Goal: Task Accomplishment & Management: Manage account settings

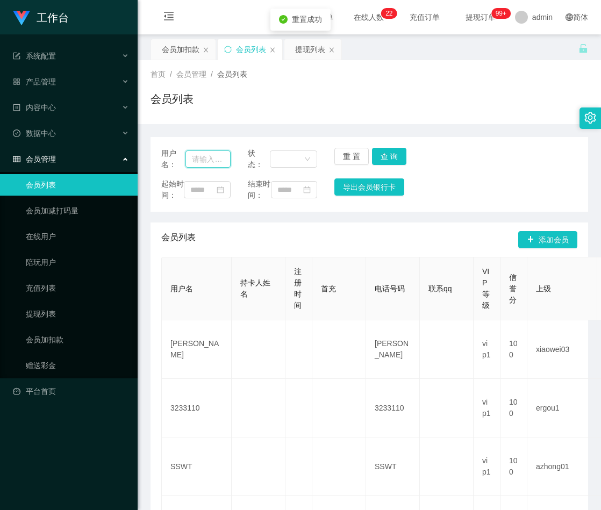
click at [213, 161] on input "text" at bounding box center [207, 158] width 45 height 17
paste input "83042665"
type input "83042665"
click at [385, 150] on button "查 询" at bounding box center [389, 156] width 34 height 17
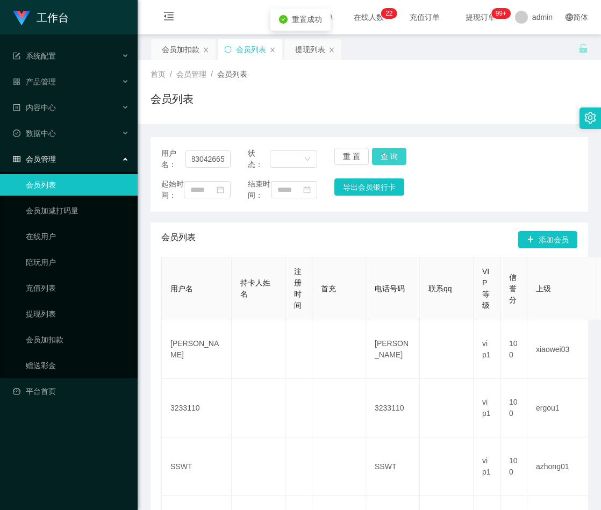
scroll to position [0, 0]
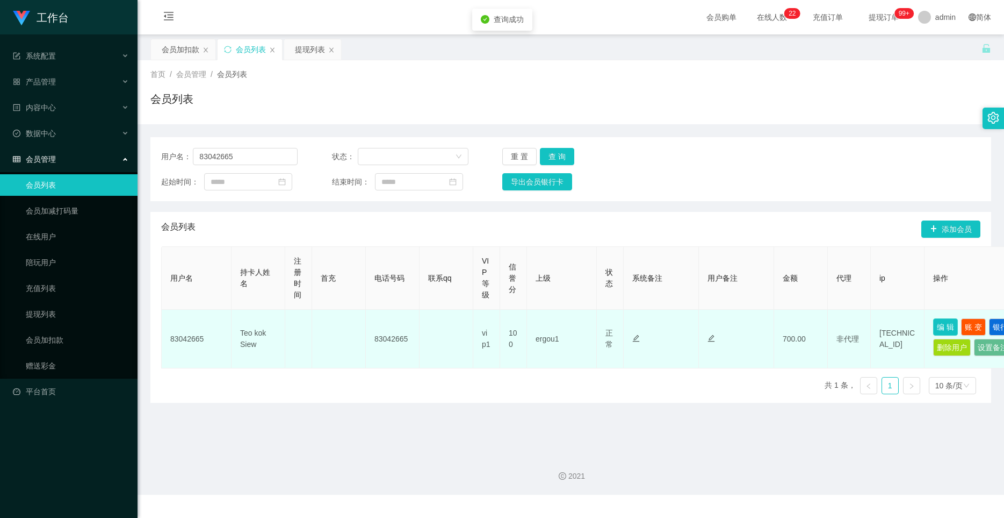
click at [600, 325] on button "编 辑" at bounding box center [946, 326] width 25 height 17
type input "83042665"
type input "Teo kok Siew"
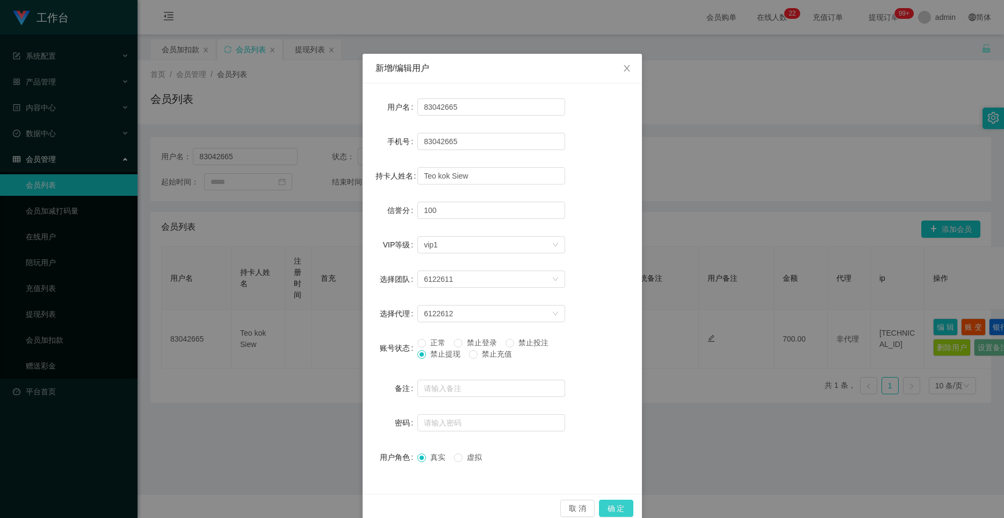
click at [600, 508] on button "确 定" at bounding box center [616, 507] width 34 height 17
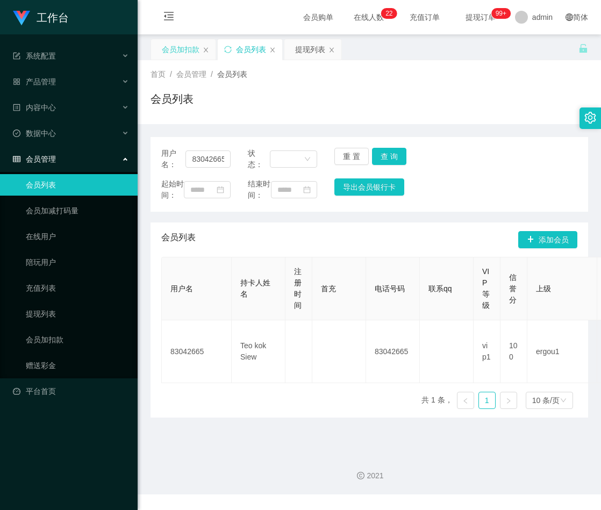
click at [185, 49] on div "会员加扣款" at bounding box center [181, 49] width 38 height 20
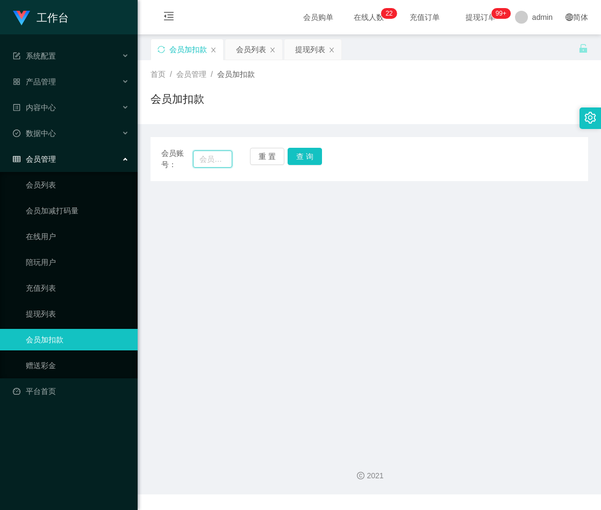
drag, startPoint x: 206, startPoint y: 159, endPoint x: 215, endPoint y: 157, distance: 8.7
click at [206, 159] on input "text" at bounding box center [212, 158] width 39 height 17
paste input "Yiyi1234"
type input "Yiyi1234"
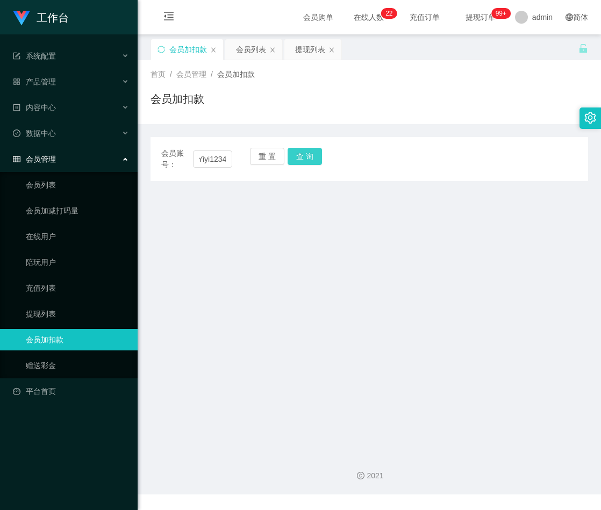
click at [306, 159] on button "查 询" at bounding box center [305, 156] width 34 height 17
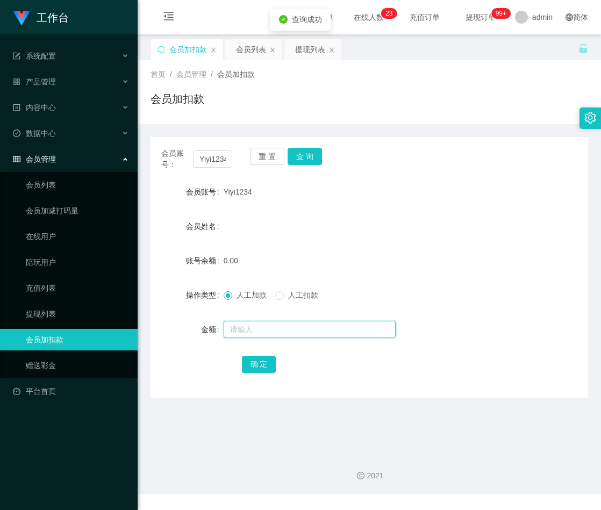
click at [272, 326] on input "text" at bounding box center [310, 329] width 172 height 17
type input "30"
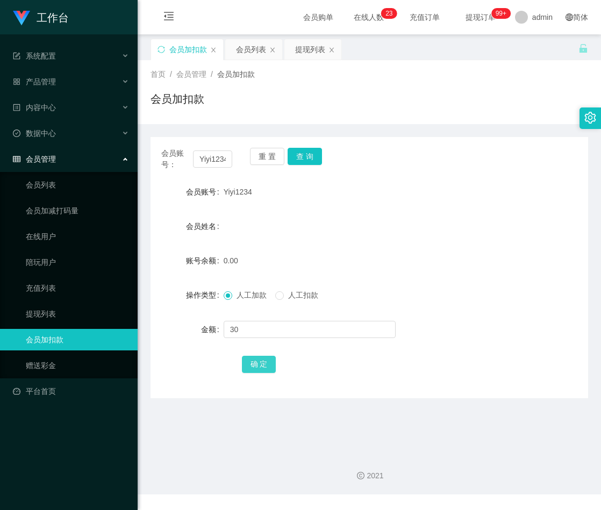
click at [254, 371] on button "确 定" at bounding box center [259, 364] width 34 height 17
click at [265, 155] on button "重 置" at bounding box center [267, 156] width 34 height 17
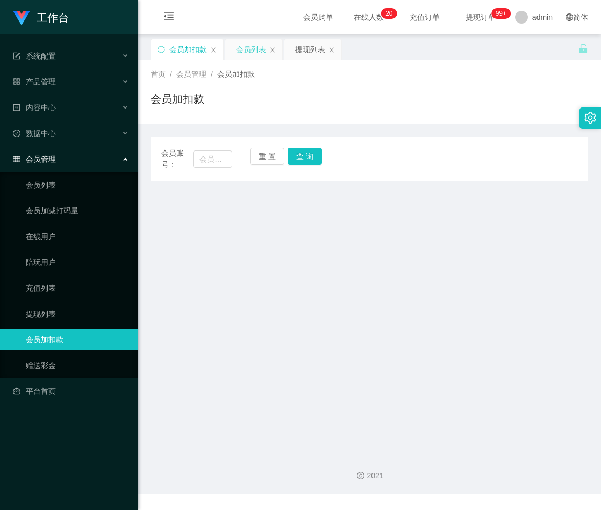
click at [245, 45] on div "会员列表" at bounding box center [251, 49] width 30 height 20
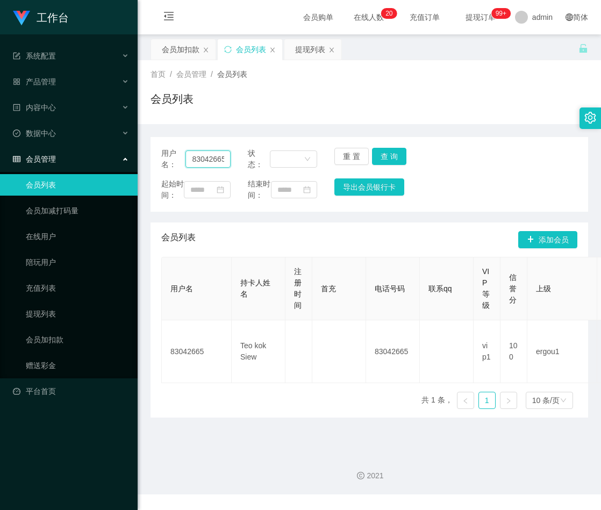
drag, startPoint x: 221, startPoint y: 155, endPoint x: 239, endPoint y: 158, distance: 18.0
click at [221, 155] on input "83042665" at bounding box center [207, 158] width 45 height 17
click at [349, 154] on button "重 置" at bounding box center [351, 156] width 34 height 17
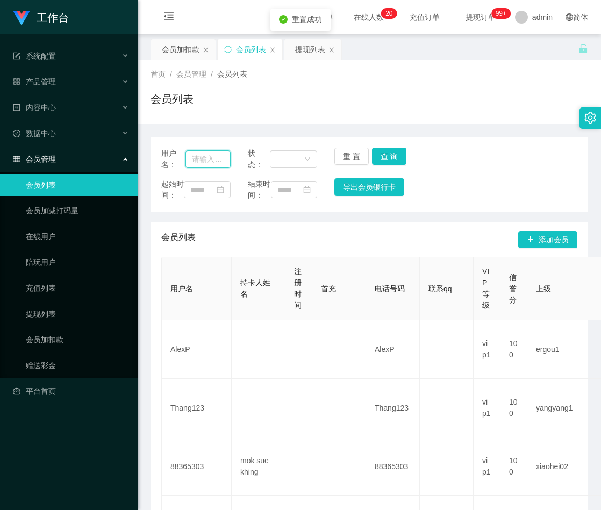
paste input "0175754992"
click at [217, 159] on input "text" at bounding box center [207, 158] width 45 height 17
type input "0175754992"
click at [382, 155] on button "查 询" at bounding box center [389, 156] width 34 height 17
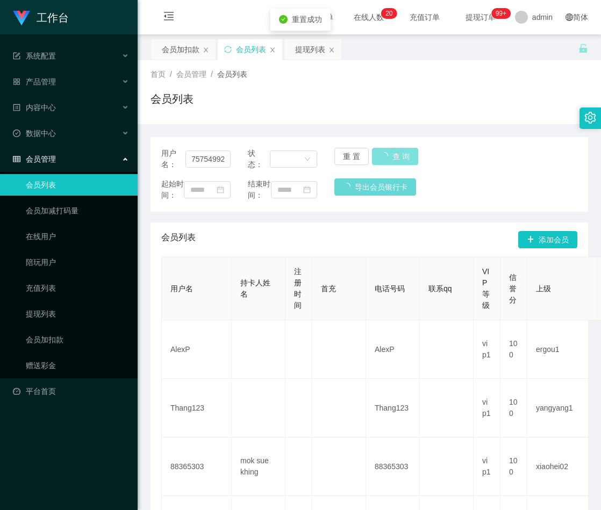
scroll to position [0, 0]
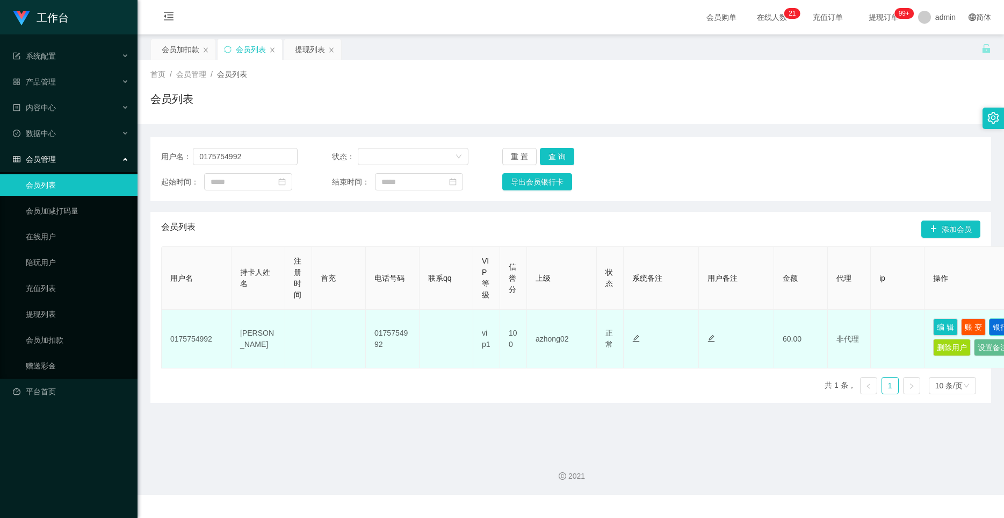
click at [600, 324] on button "银行卡" at bounding box center [1004, 326] width 30 height 17
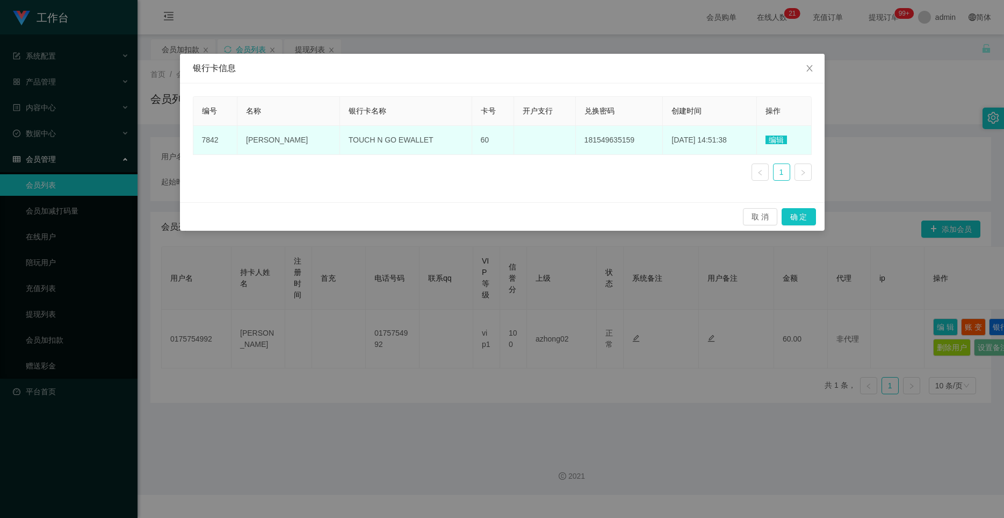
click at [600, 142] on span "181549635159" at bounding box center [610, 139] width 50 height 9
click at [600, 140] on span "编辑" at bounding box center [776, 139] width 21 height 9
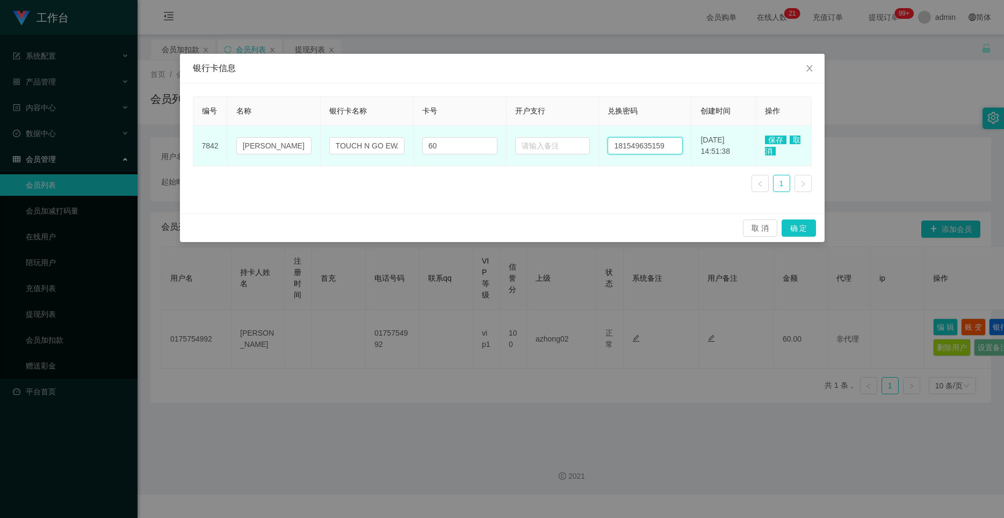
click at [600, 147] on input "181549635159" at bounding box center [645, 145] width 75 height 17
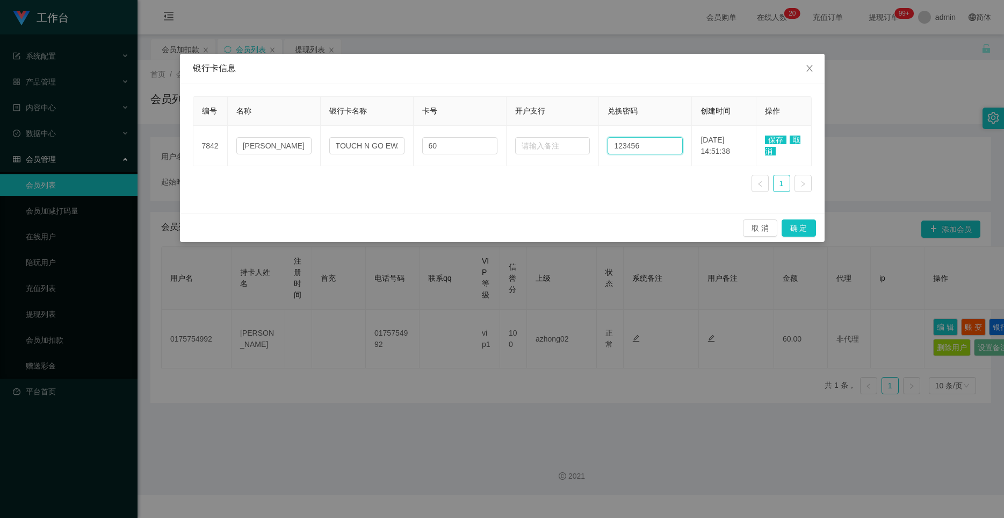
type input "123456"
click at [600, 139] on span "保存" at bounding box center [775, 139] width 21 height 9
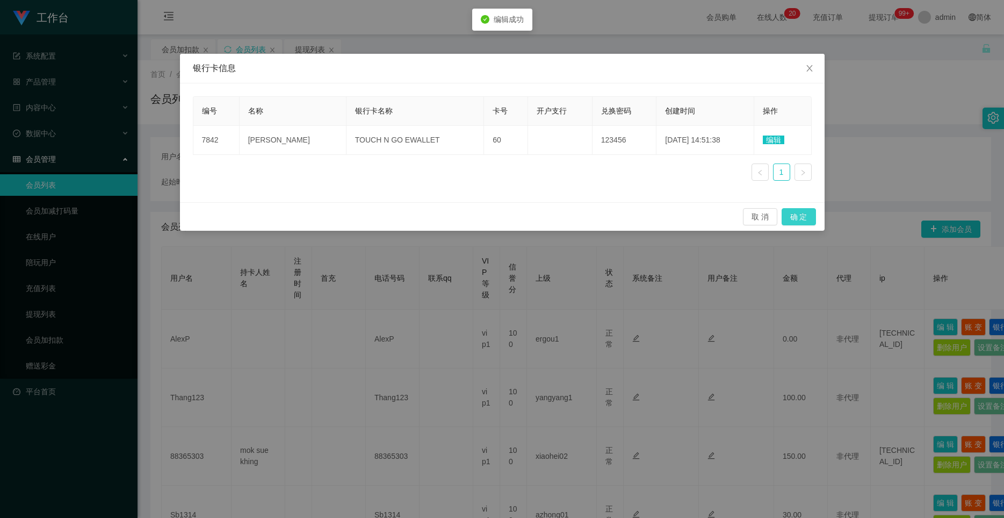
click at [600, 215] on button "确 定" at bounding box center [799, 216] width 34 height 17
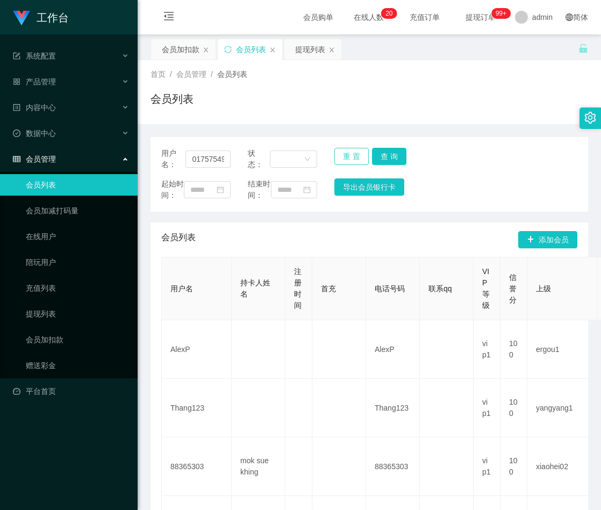
click at [341, 158] on button "重 置" at bounding box center [351, 156] width 34 height 17
